Goal: Task Accomplishment & Management: Use online tool/utility

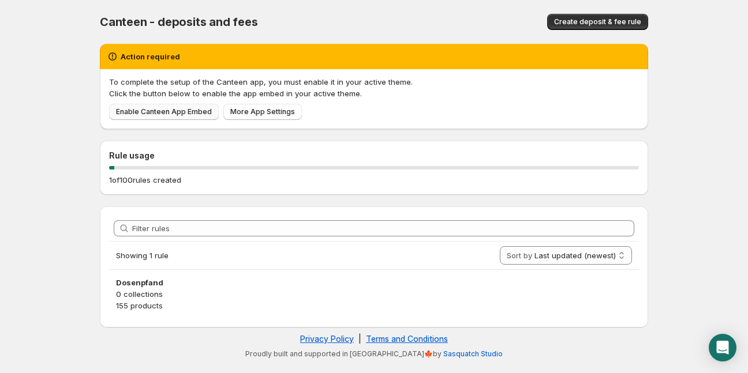
click at [162, 111] on span "Enable Canteen App Embed" at bounding box center [164, 111] width 96 height 9
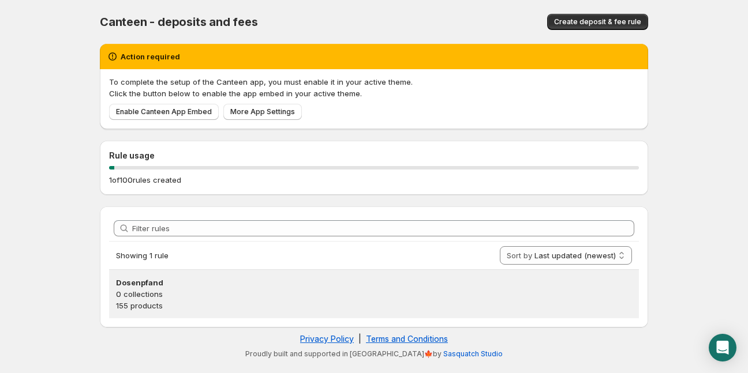
click at [148, 291] on p "0 collections" at bounding box center [374, 294] width 516 height 12
